Goal: Information Seeking & Learning: Check status

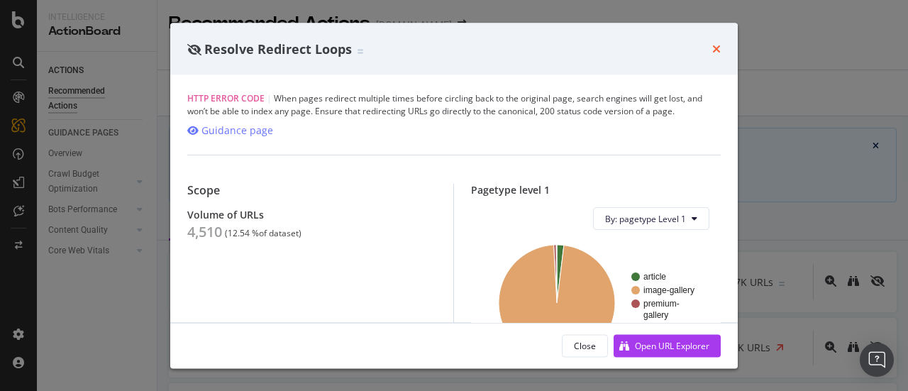
scroll to position [355, 0]
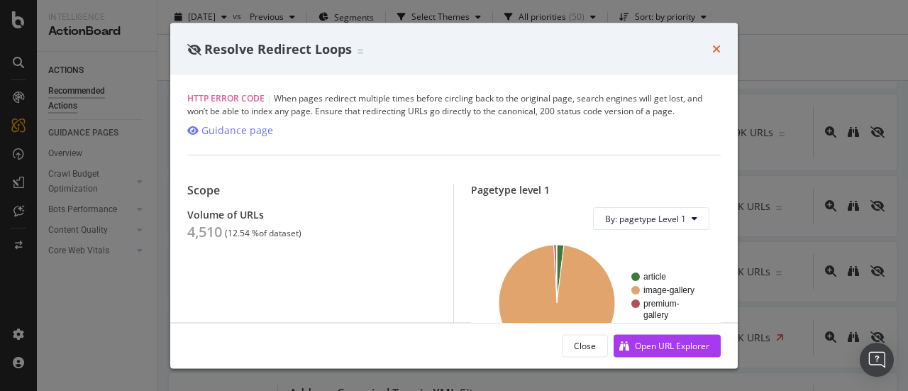
click at [714, 48] on icon "times" at bounding box center [716, 48] width 9 height 11
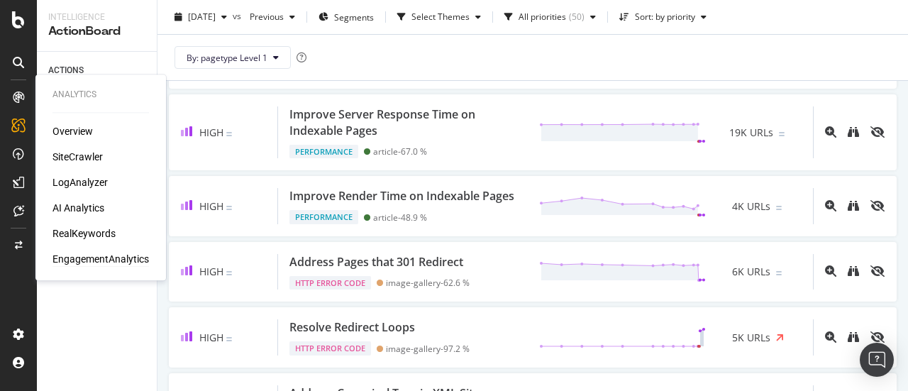
click at [112, 262] on div "EngagementAnalytics" at bounding box center [100, 259] width 96 height 14
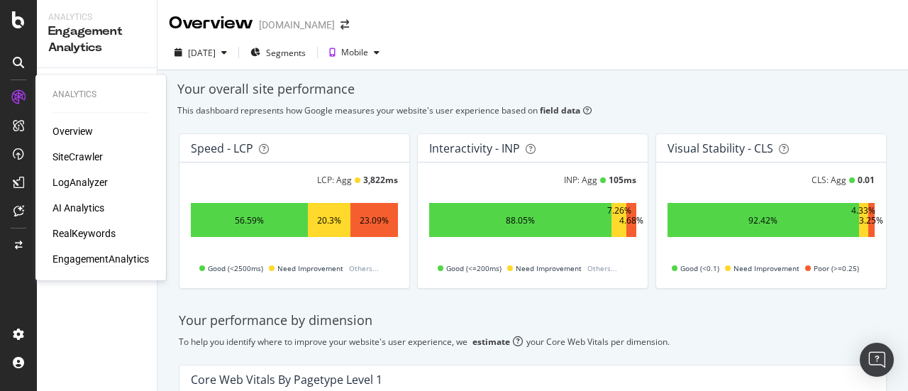
click at [90, 226] on div "Overview SiteCrawler LogAnalyzer AI Analytics RealKeywords EngagementAnalytics" at bounding box center [100, 195] width 96 height 142
click at [95, 236] on div "RealKeywords" at bounding box center [83, 233] width 63 height 14
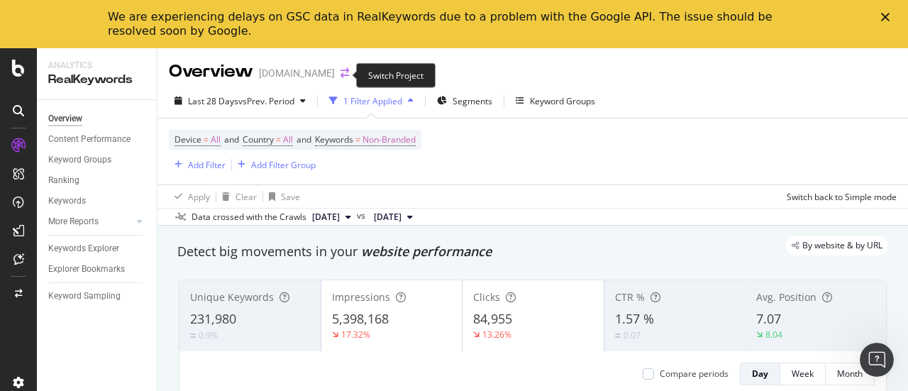
click at [343, 75] on icon "arrow-right-arrow-left" at bounding box center [345, 73] width 9 height 10
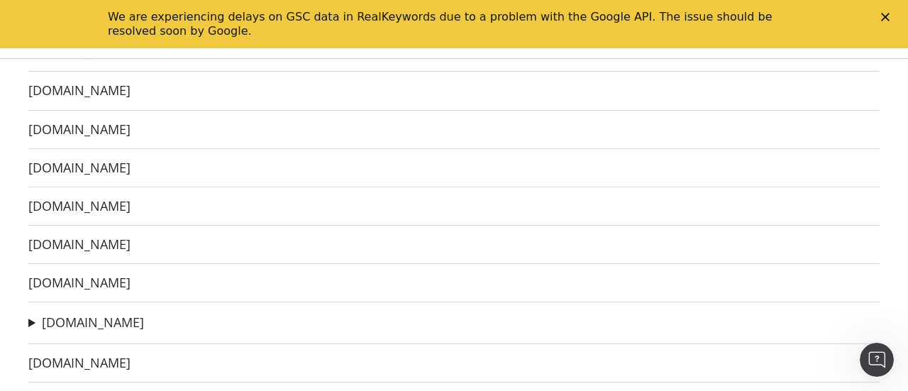
scroll to position [599, 0]
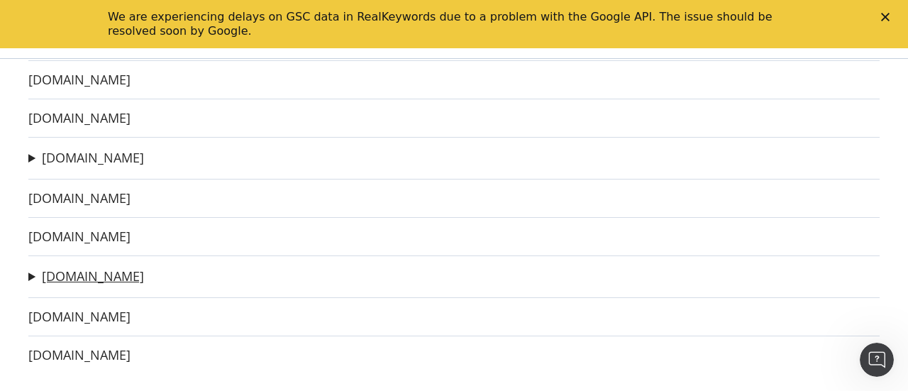
click at [102, 270] on link "[DOMAIN_NAME]" at bounding box center [93, 276] width 102 height 15
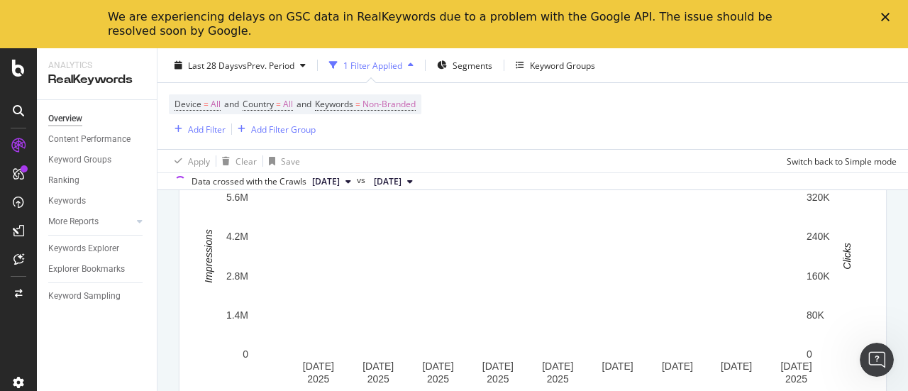
scroll to position [247, 0]
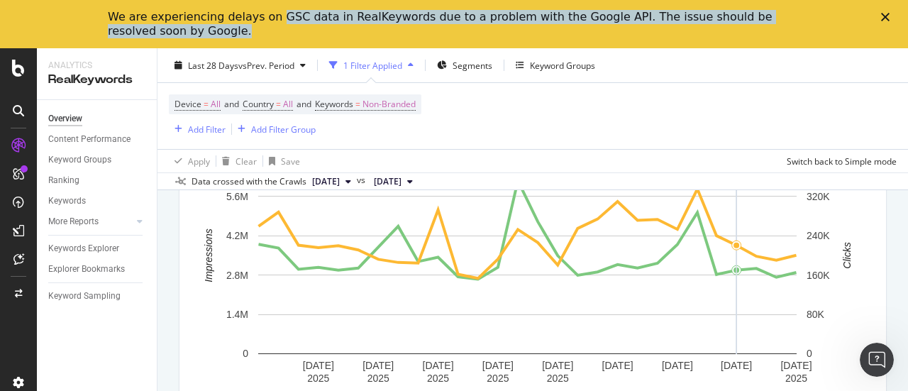
drag, startPoint x: 262, startPoint y: 19, endPoint x: 621, endPoint y: 23, distance: 359.0
click at [621, 23] on div "We are experiencing delays on GSC data in RealKeywords due to a problem with th…" at bounding box center [443, 24] width 670 height 28
